Goal: Task Accomplishment & Management: Manage account settings

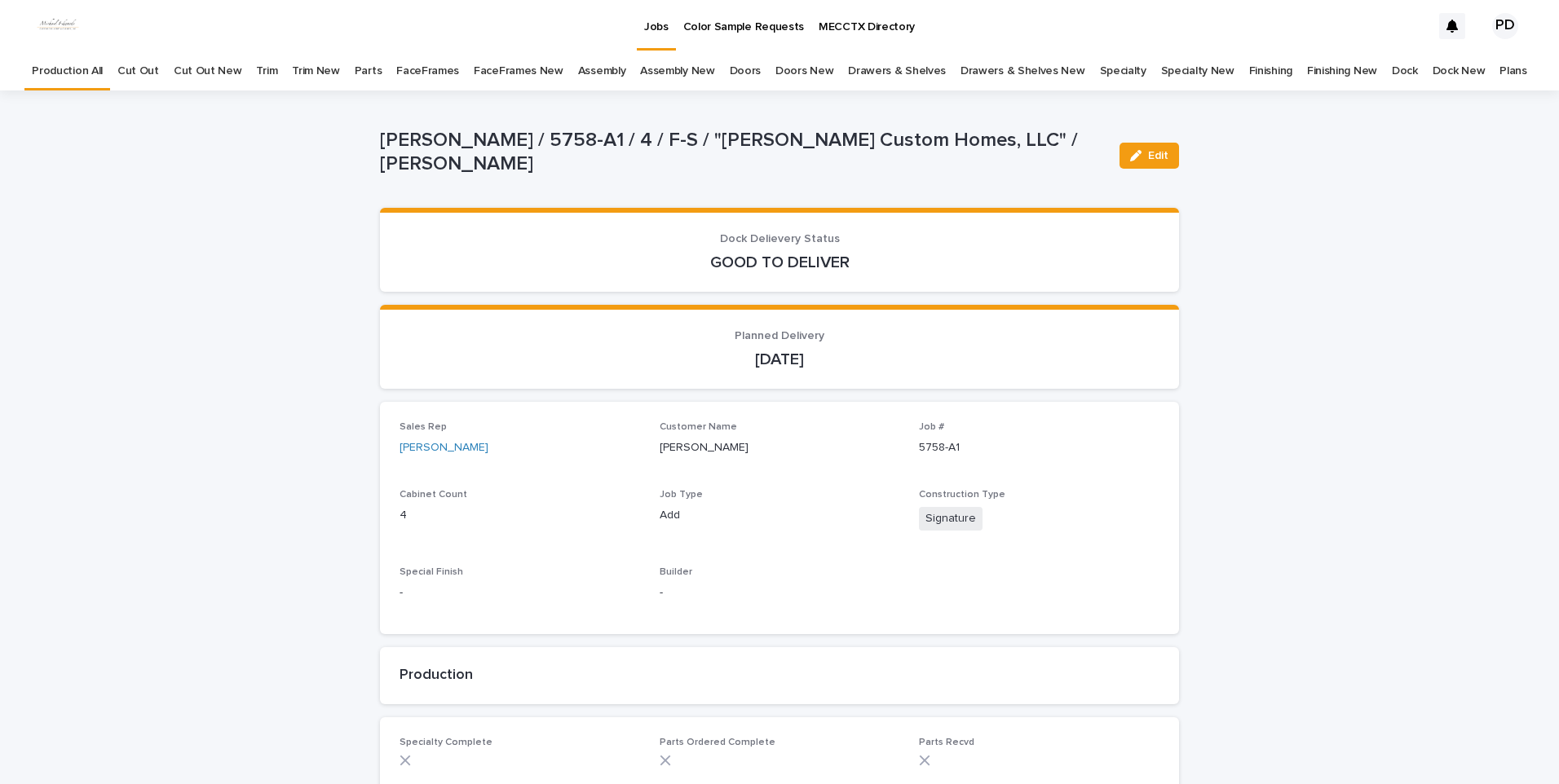
click at [656, 26] on p "Jobs" at bounding box center [656, 17] width 25 height 34
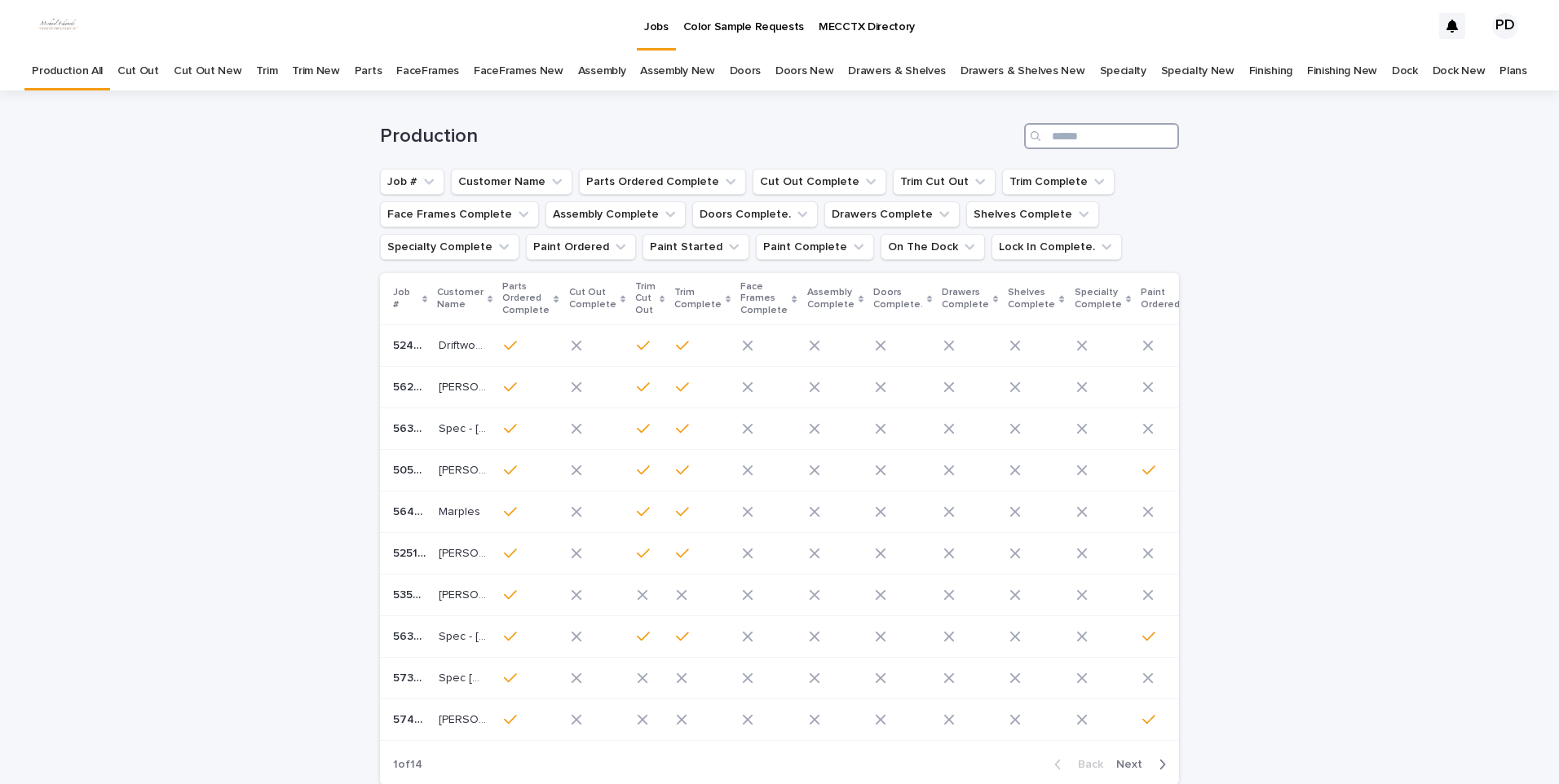
click at [1133, 126] on input "Search" at bounding box center [1101, 136] width 155 height 27
click at [1115, 136] on input "Search" at bounding box center [1101, 136] width 155 height 27
type input "****"
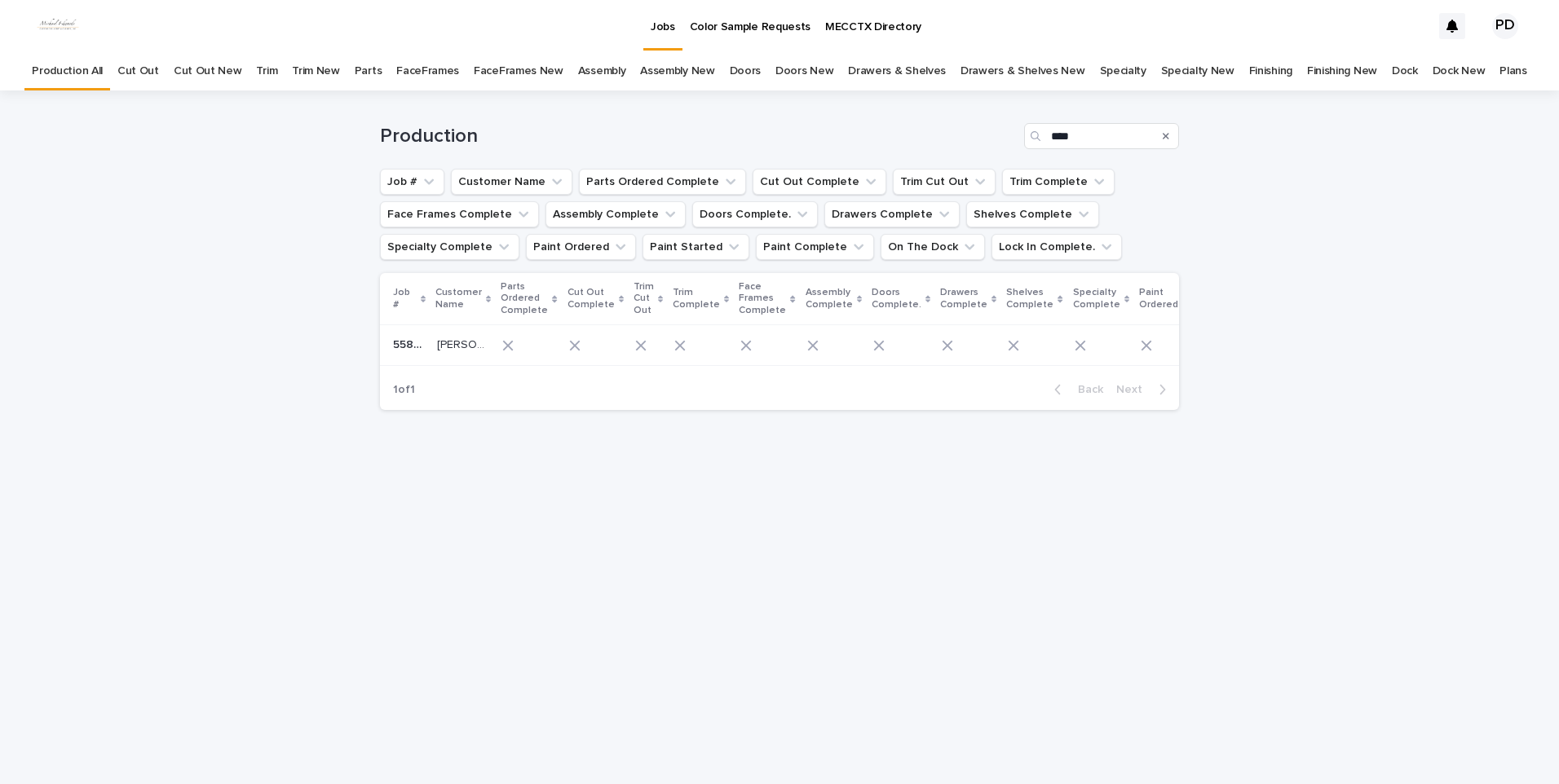
click at [445, 357] on div "[PERSON_NAME] [PERSON_NAME]" at bounding box center [463, 345] width 52 height 27
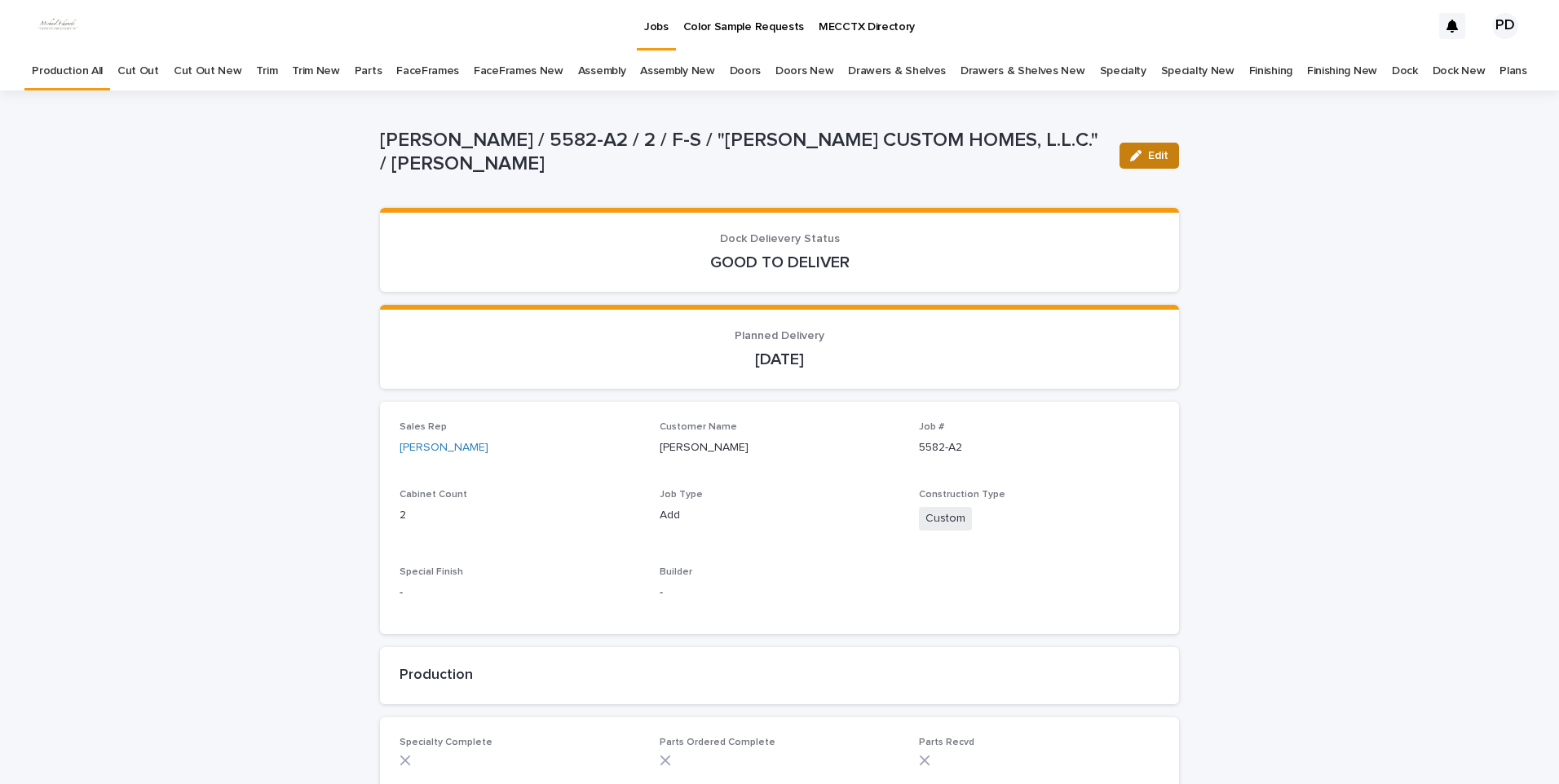
click at [1134, 162] on button "Edit" at bounding box center [1149, 156] width 60 height 27
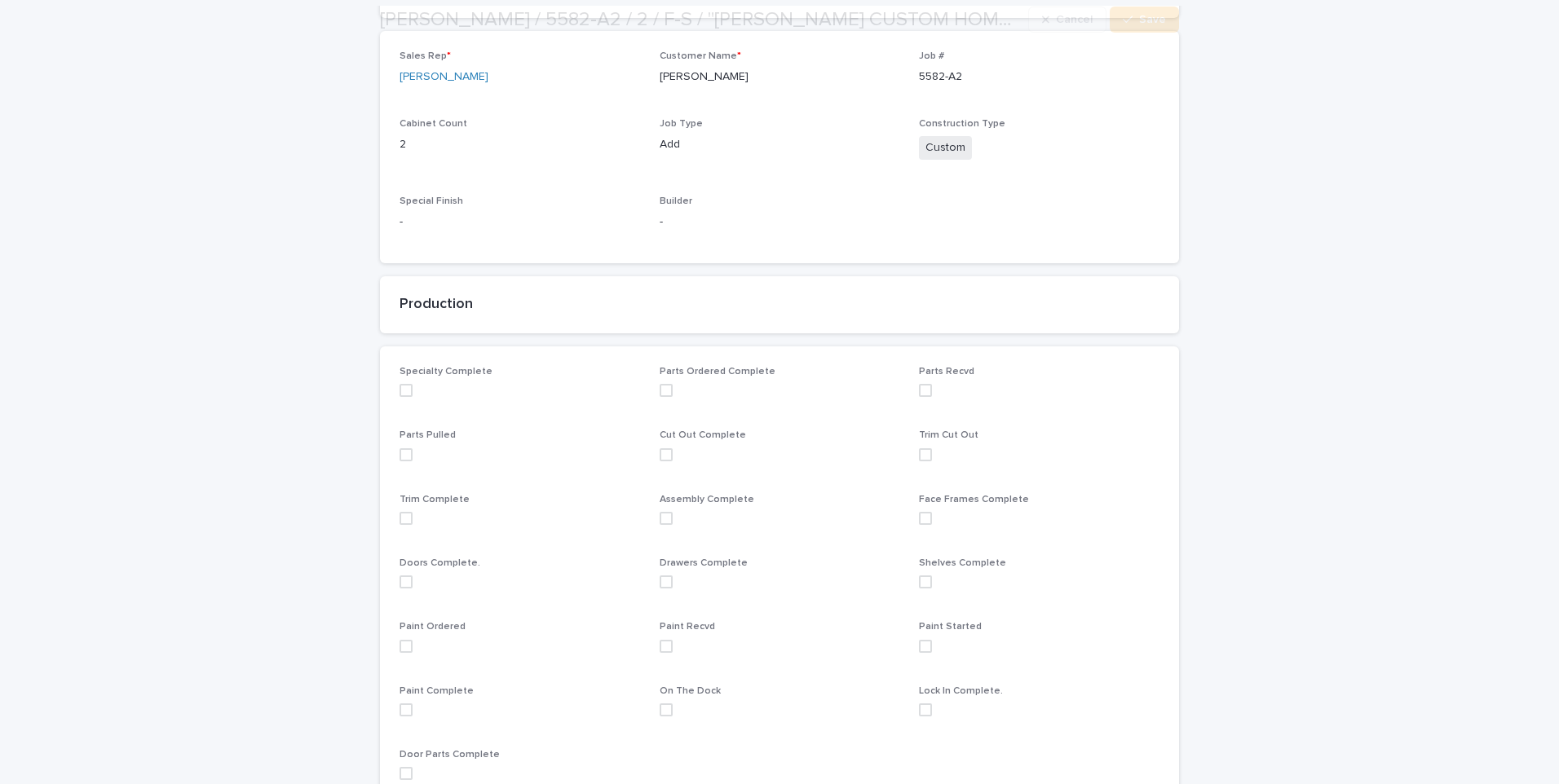
scroll to position [408, 0]
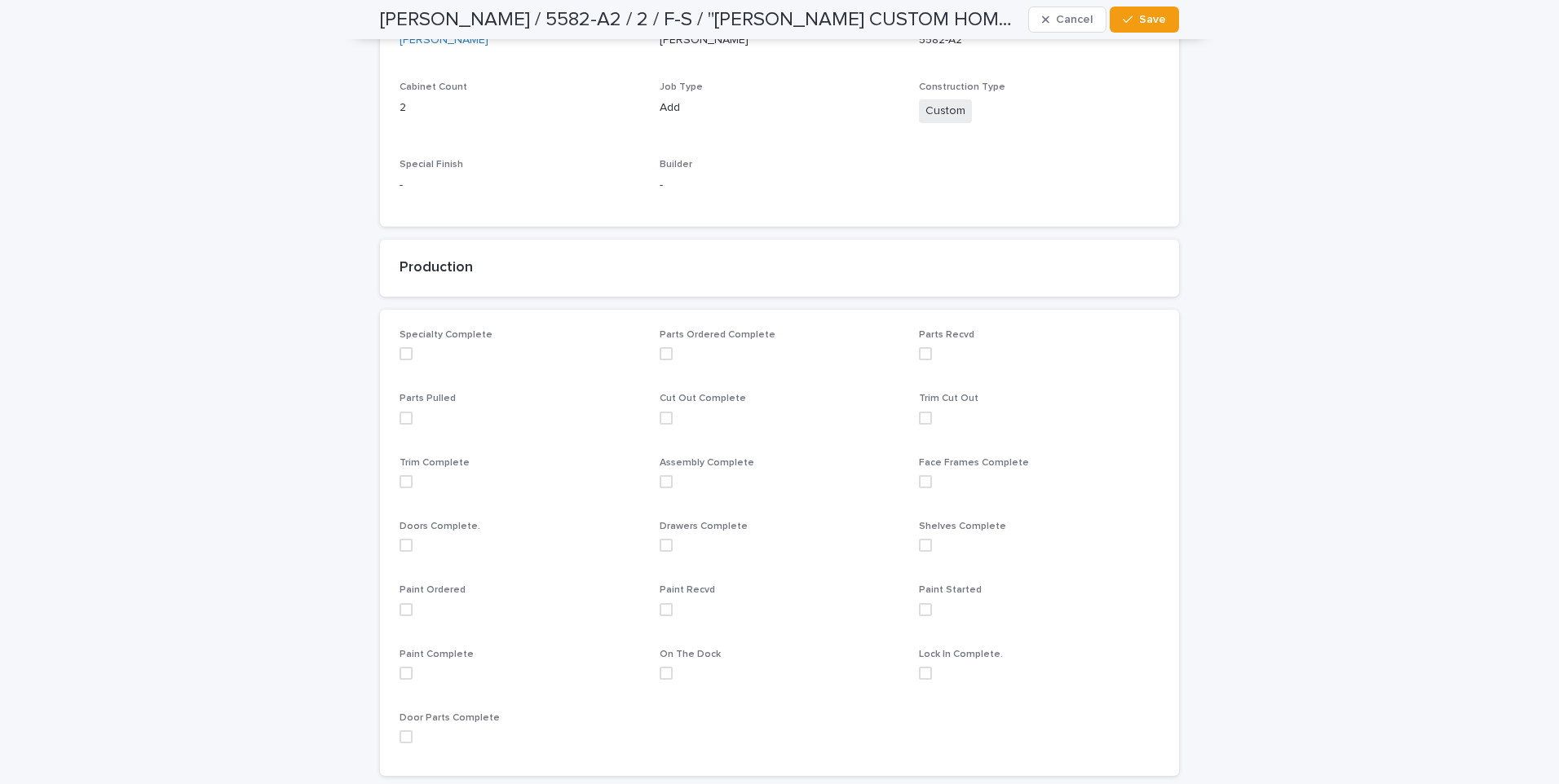
click at [404, 609] on span at bounding box center [405, 610] width 13 height 13
click at [1123, 16] on icon "button" at bounding box center [1127, 19] width 9 height 11
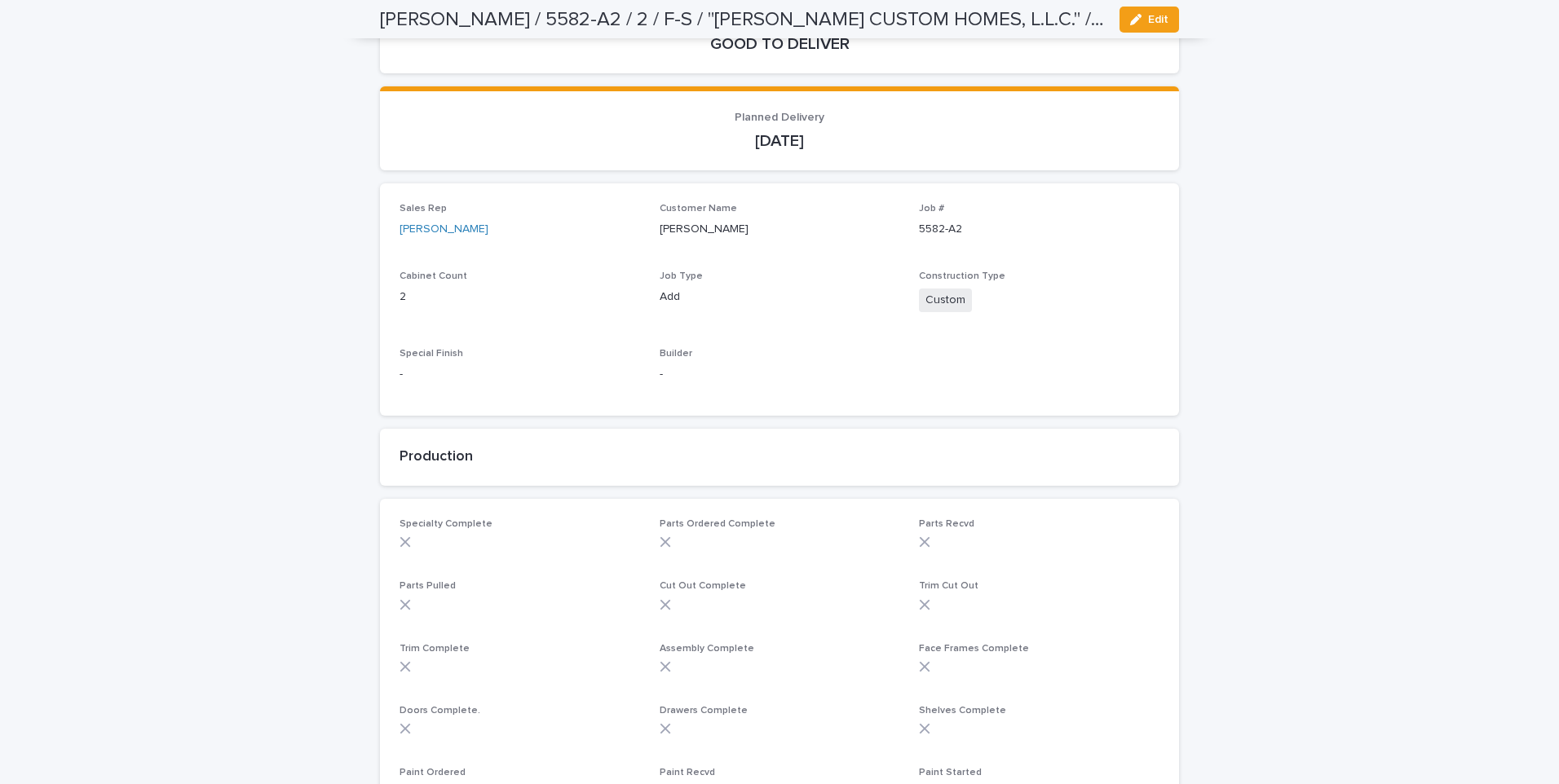
scroll to position [0, 0]
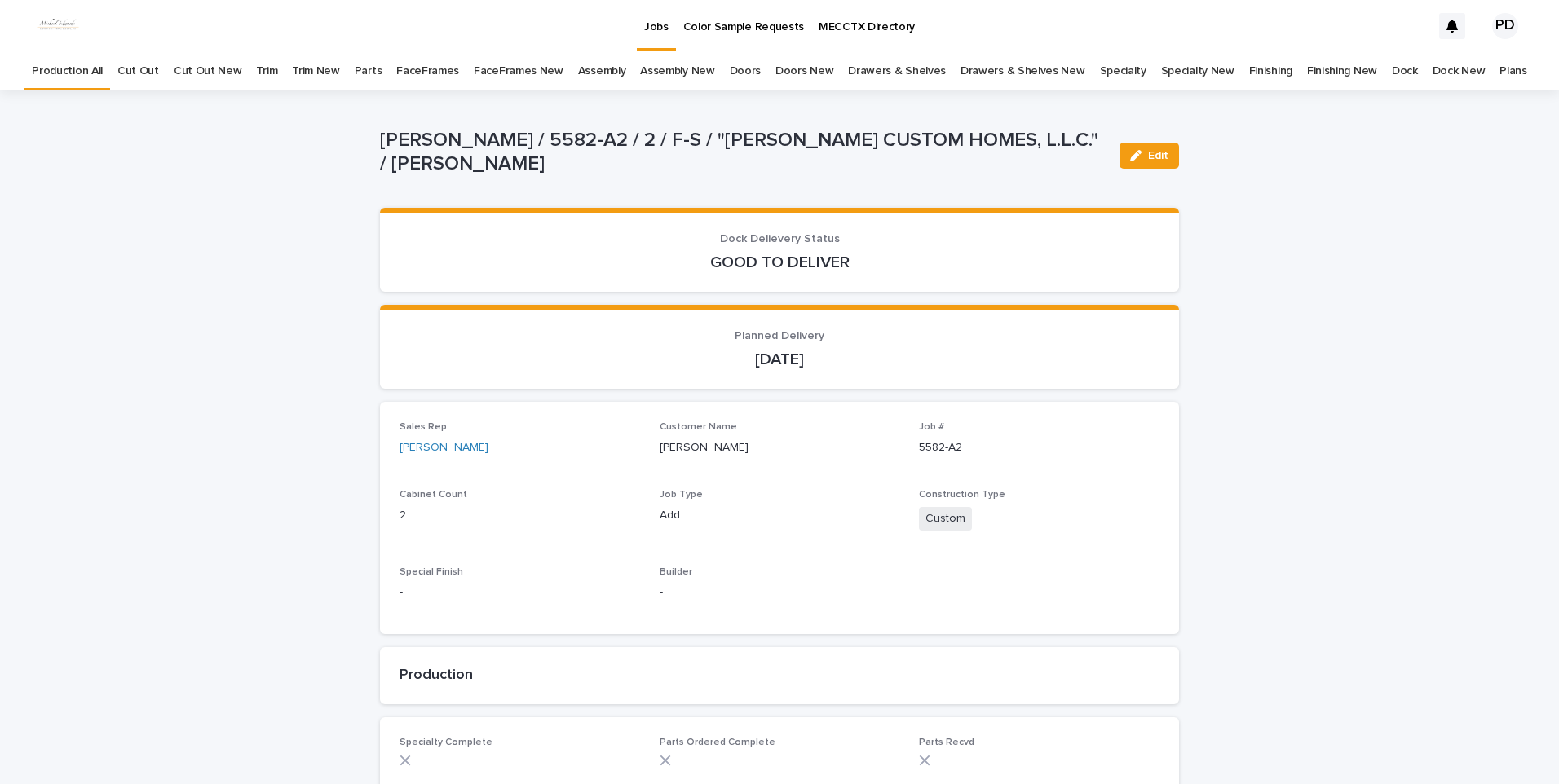
click at [653, 28] on p "Jobs" at bounding box center [656, 17] width 25 height 34
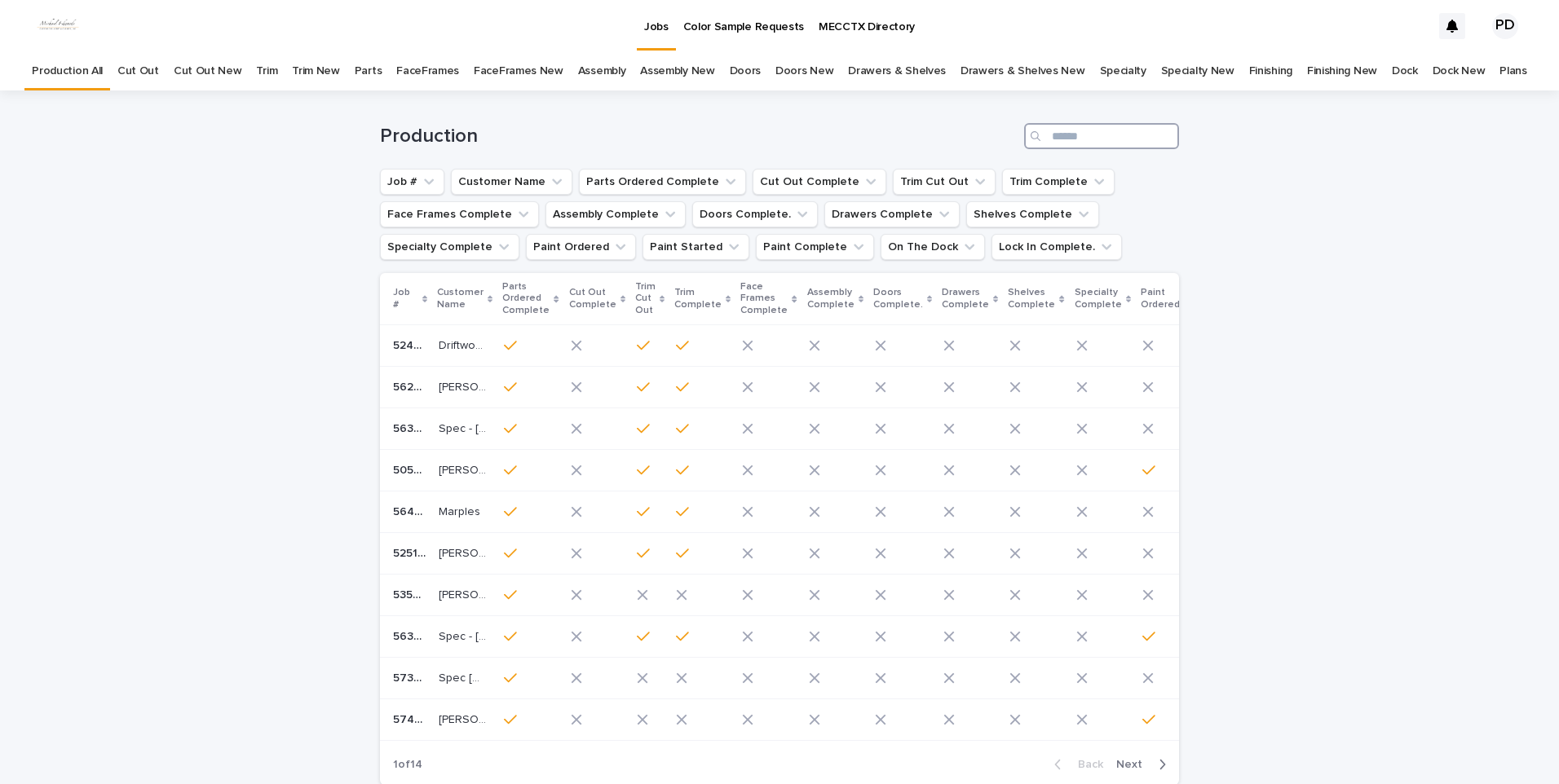
click at [1116, 137] on input "Search" at bounding box center [1101, 136] width 155 height 27
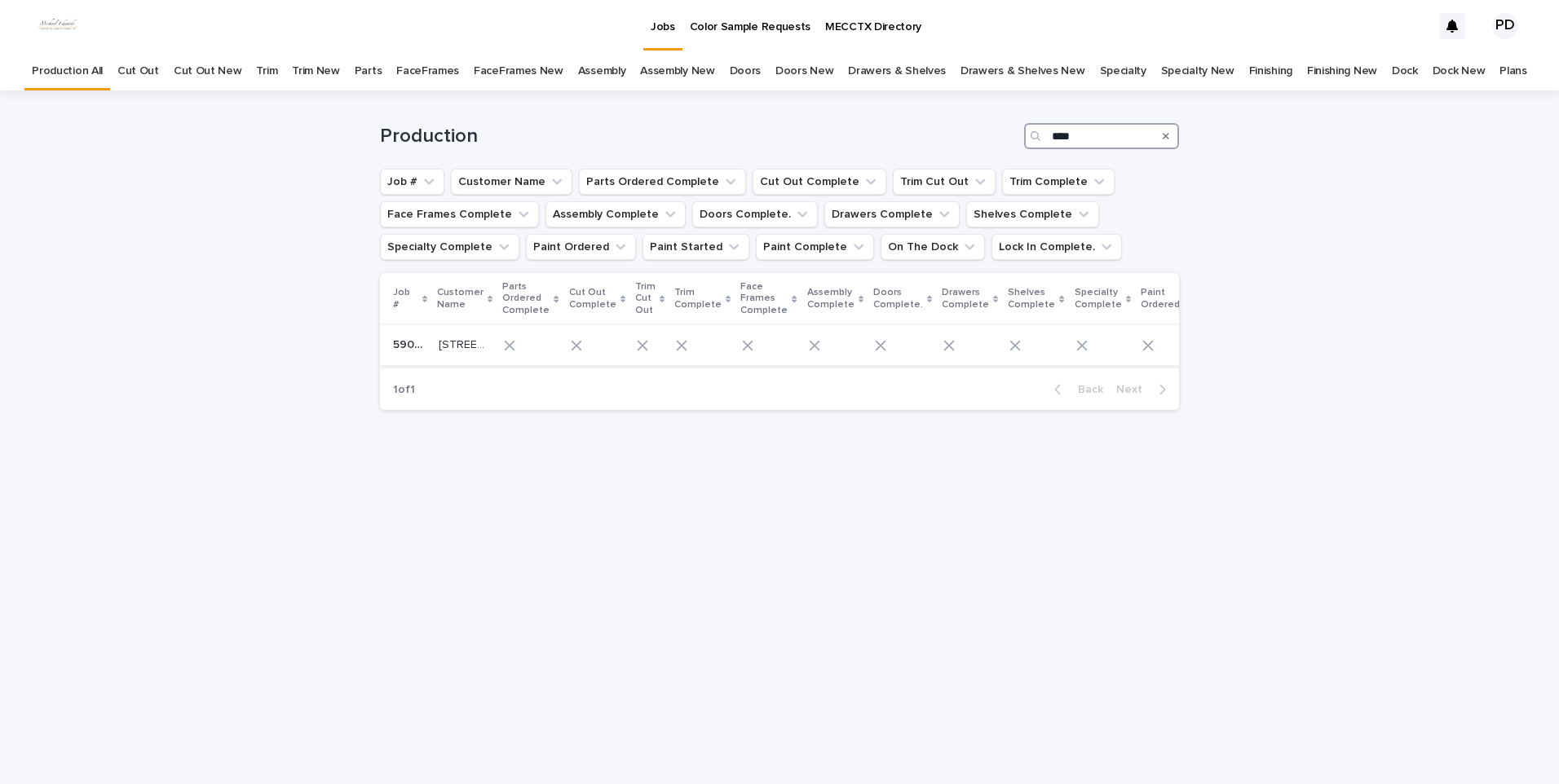
type input "****"
click at [448, 339] on p "[STREET_ADDRESS][PERSON_NAME]" at bounding box center [464, 344] width 51 height 17
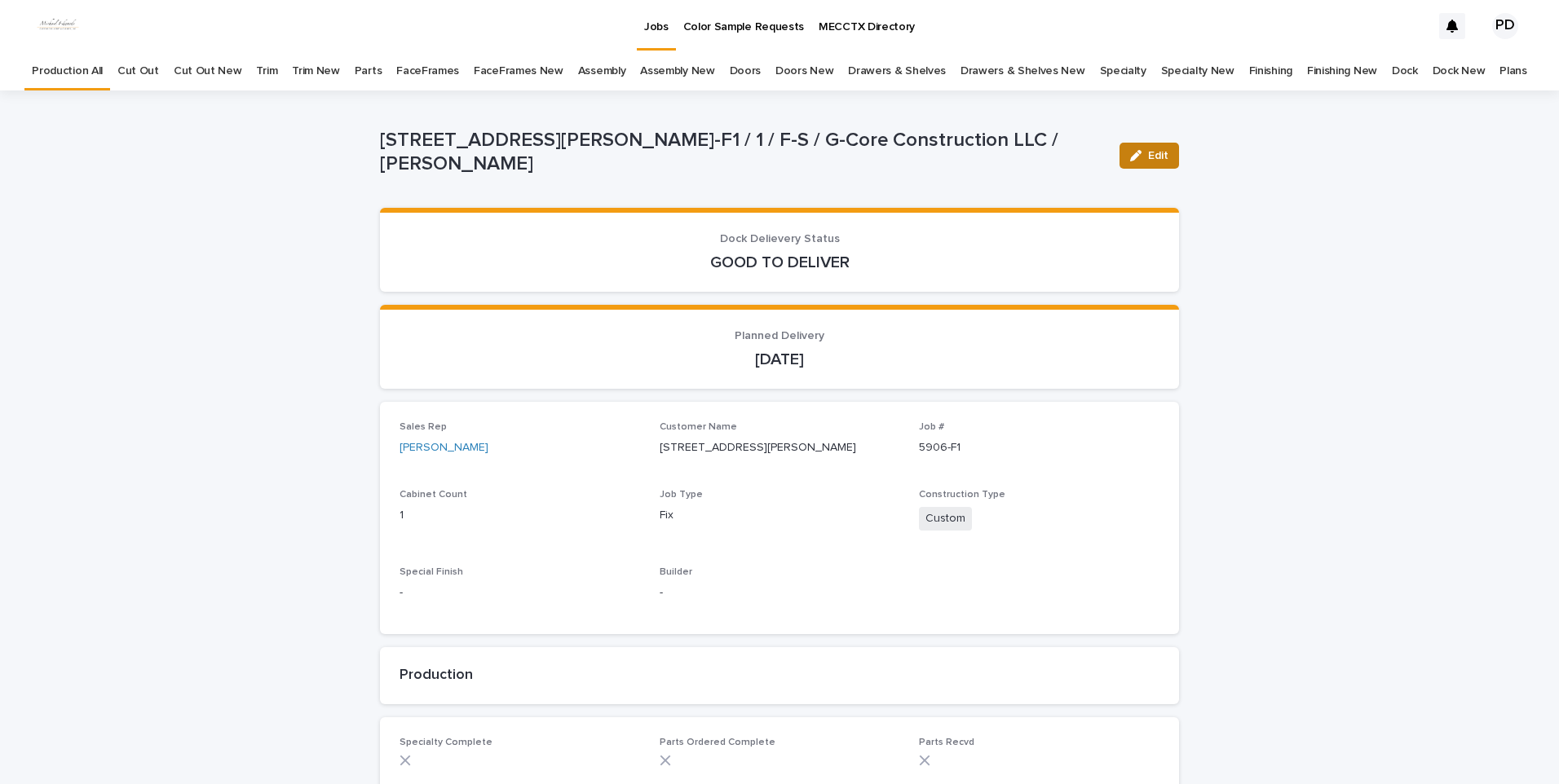
click at [1137, 162] on button "Edit" at bounding box center [1149, 156] width 60 height 27
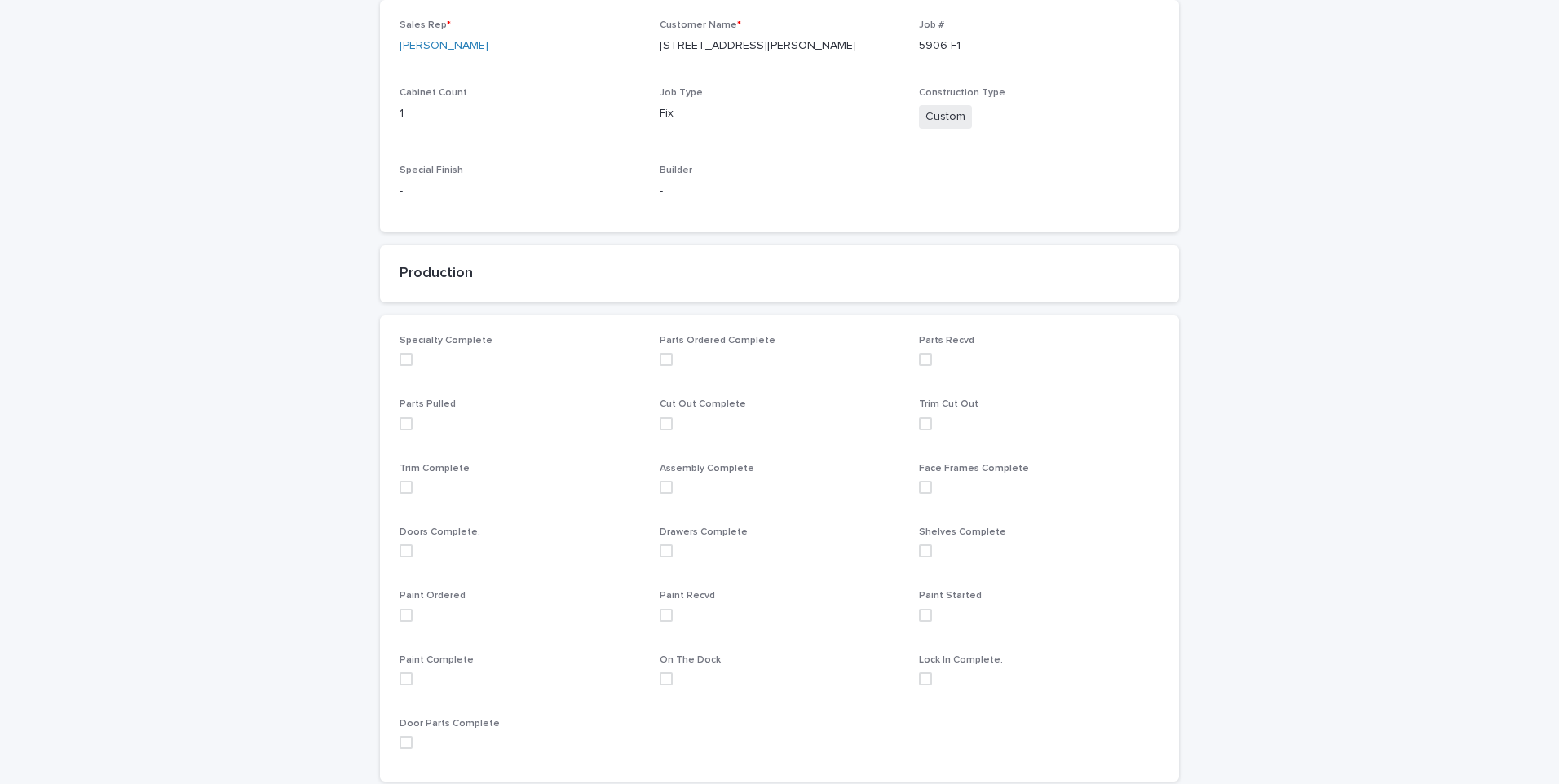
scroll to position [408, 0]
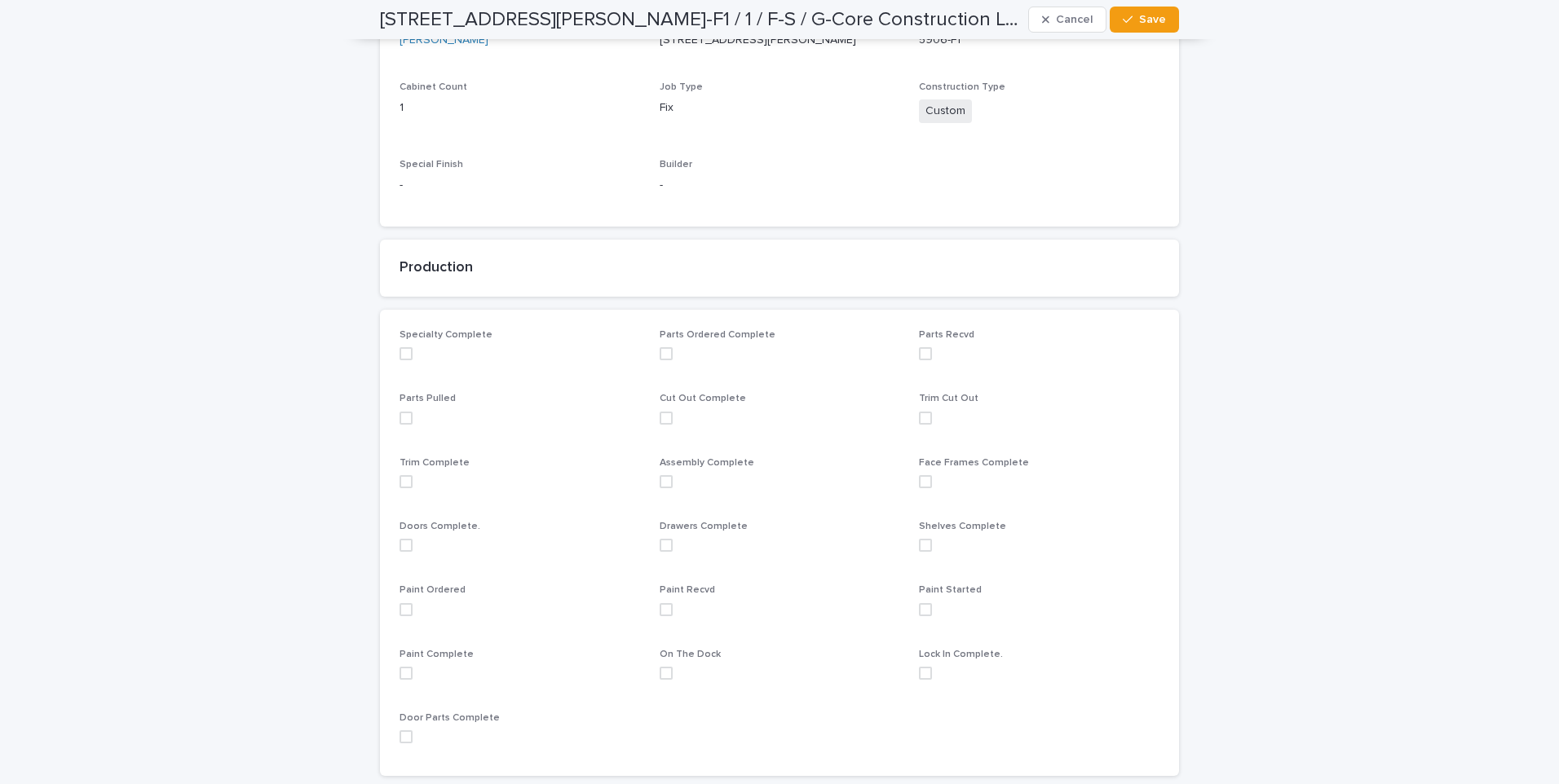
drag, startPoint x: 395, startPoint y: 607, endPoint x: 784, endPoint y: 171, distance: 584.3
click at [399, 604] on span at bounding box center [405, 610] width 13 height 13
click at [1131, 21] on div "button" at bounding box center [1131, 19] width 16 height 11
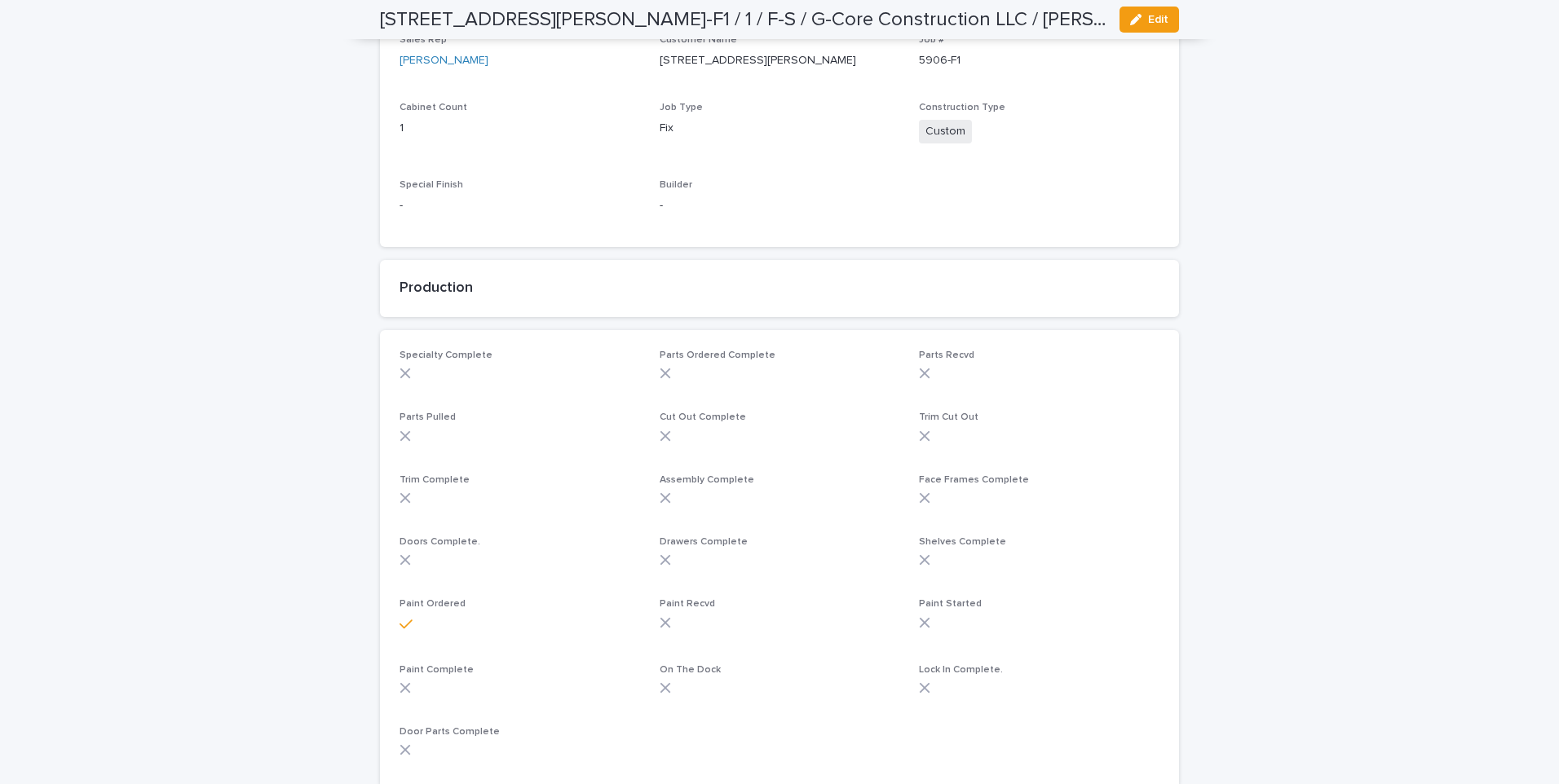
drag, startPoint x: 233, startPoint y: 306, endPoint x: 240, endPoint y: 312, distance: 9.2
click at [234, 306] on div "Loading... Saving… Loading... Saving… [STREET_ADDRESS][PERSON_NAME]-F1 / 1 / F-…" at bounding box center [779, 583] width 1559 height 1760
click at [257, 512] on div "Loading... Saving… Loading... Saving… [STREET_ADDRESS][PERSON_NAME]-F1 / 1 / F-…" at bounding box center [779, 583] width 1559 height 1760
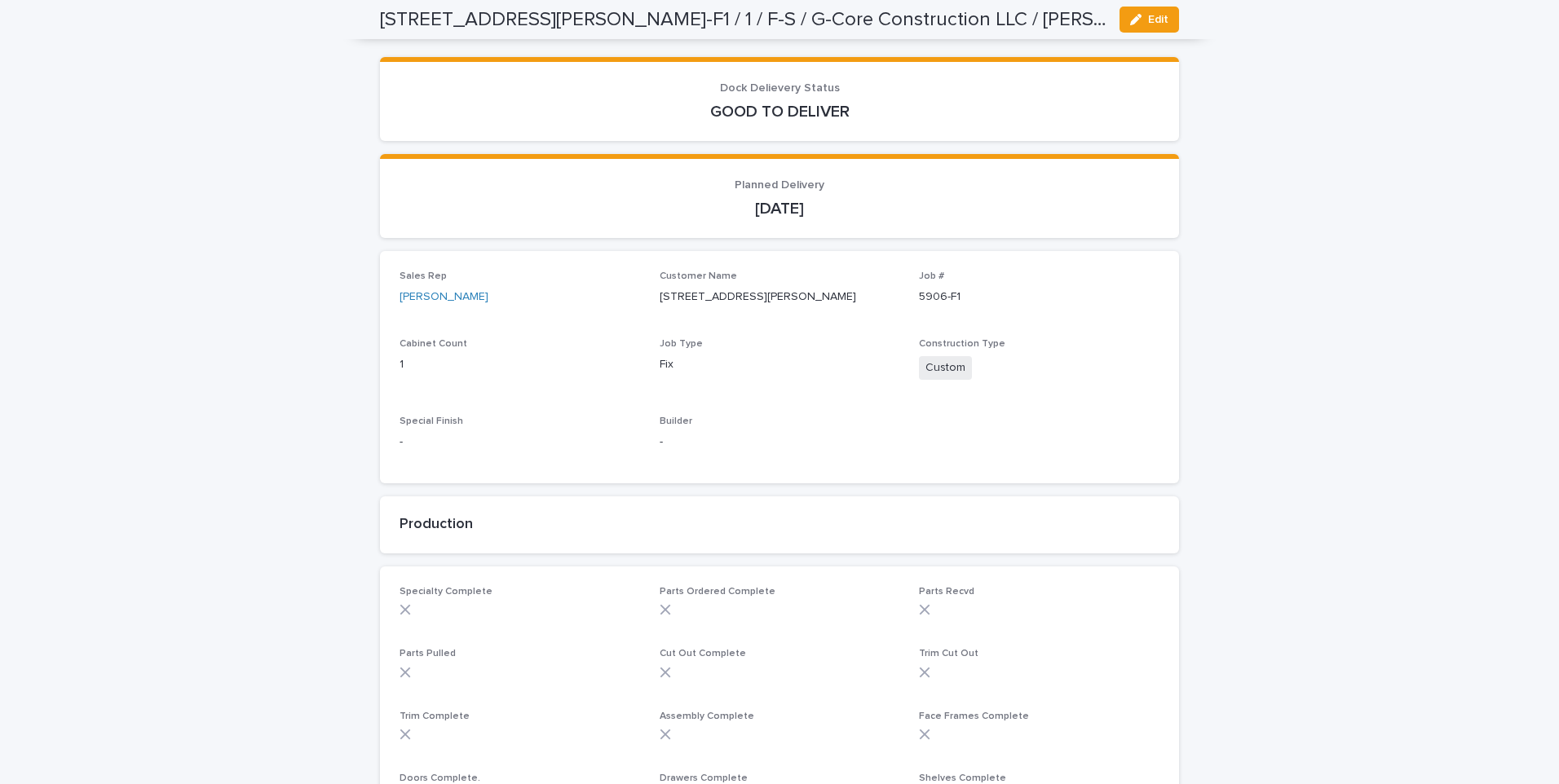
scroll to position [0, 0]
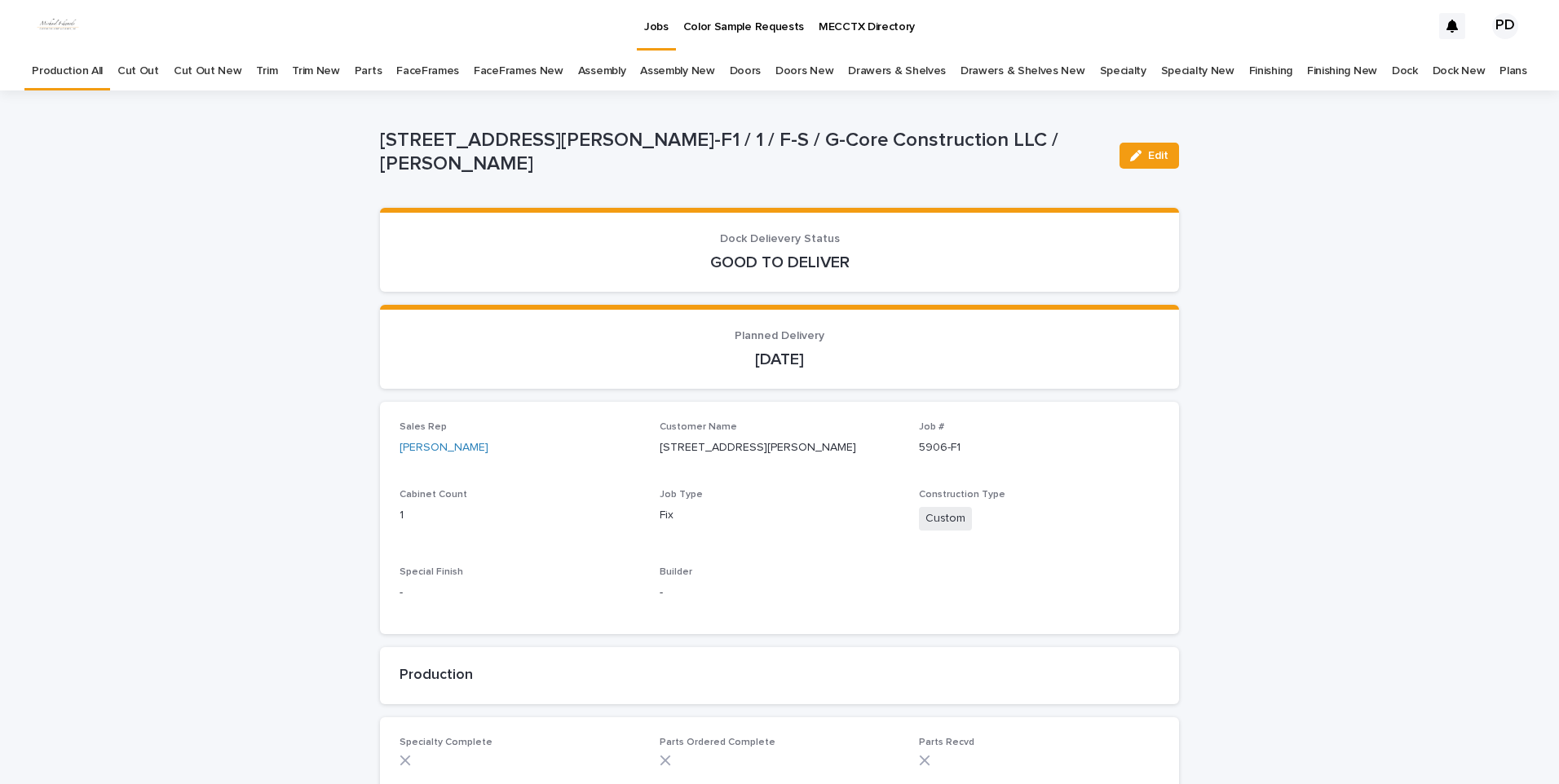
click at [682, 35] on link "Color Sample Requests" at bounding box center [744, 25] width 136 height 50
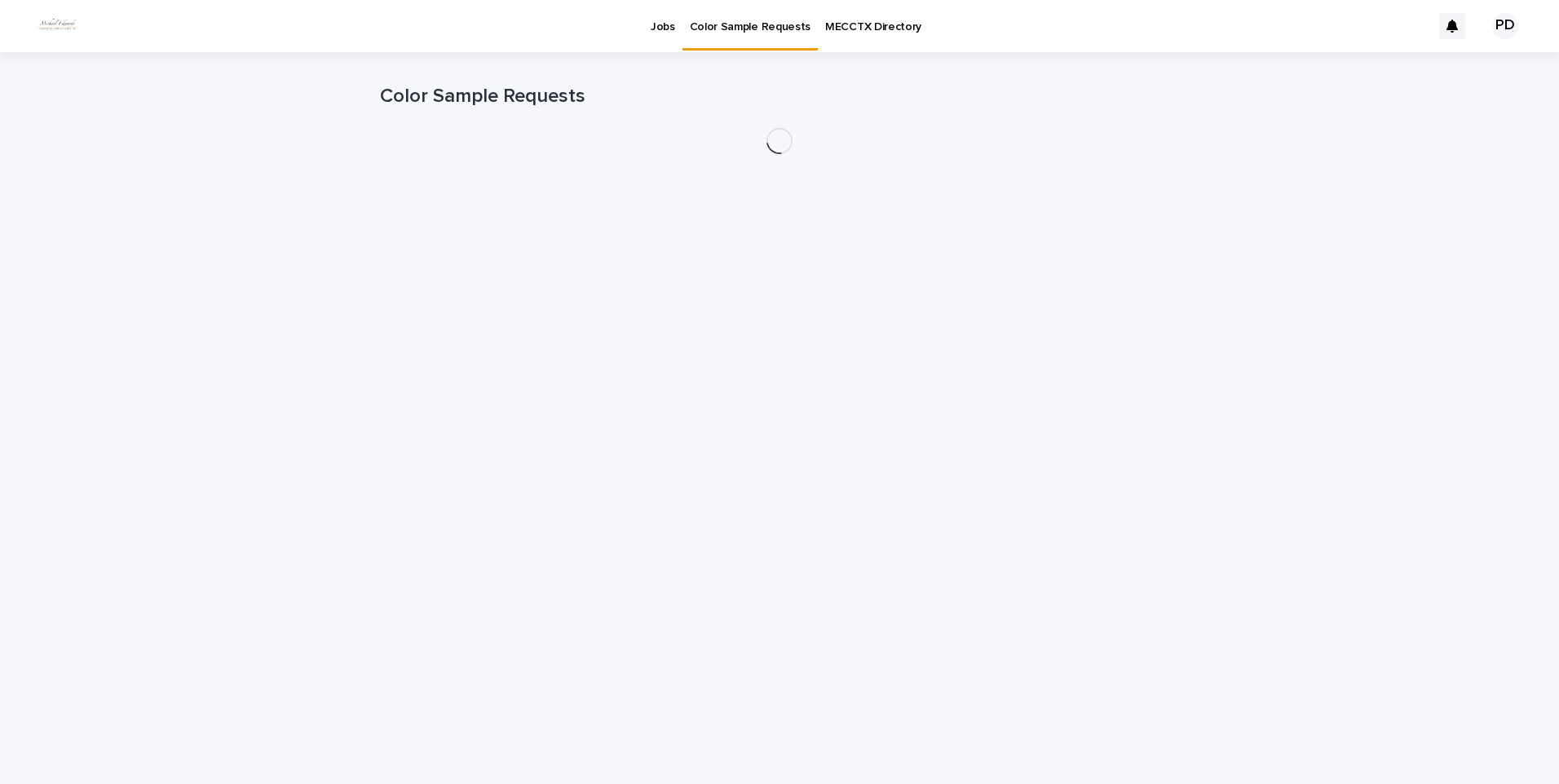
click at [661, 32] on p "Jobs" at bounding box center [663, 17] width 25 height 34
